Goal: Submit feedback/report problem: Submit feedback/report problem

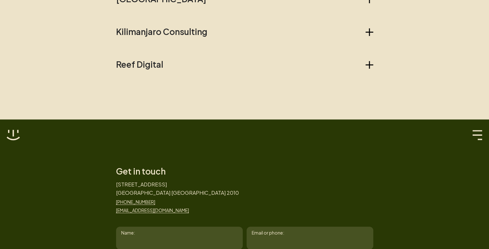
scroll to position [916, 0]
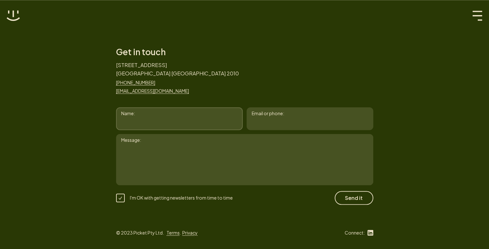
click at [150, 121] on input "Name:" at bounding box center [179, 118] width 127 height 23
type input "Dolar Manek"
click at [258, 124] on input "Email or phone:" at bounding box center [310, 118] width 127 height 23
type input "[EMAIL_ADDRESS][DOMAIN_NAME]"
paste textarea "Attention to CEO, I hope you’re doing well. I’m reaching out from Visual InfoCr…"
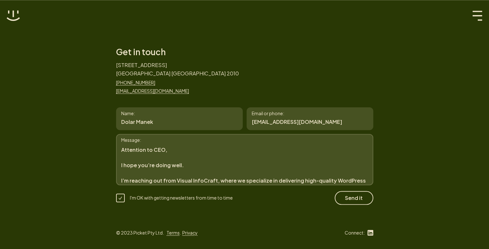
scroll to position [137, 0]
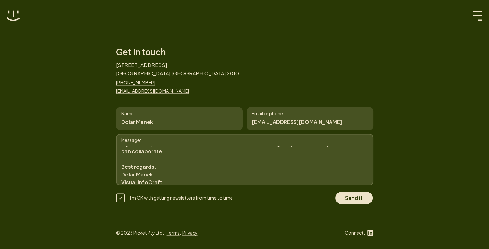
type textarea "Attention to CEO, I hope you’re doing well. I’m reaching out from Visual InfoCr…"
click at [350, 195] on button "Send it" at bounding box center [354, 198] width 39 height 14
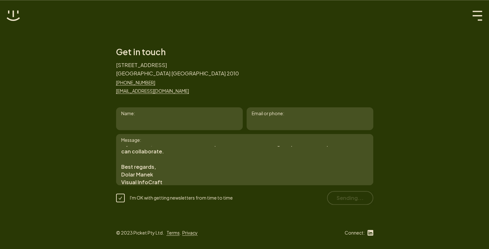
scroll to position [0, 0]
